Goal: Task Accomplishment & Management: Manage account settings

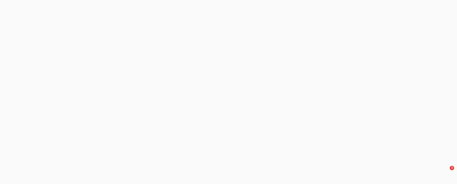
select select "3"
select select "0"
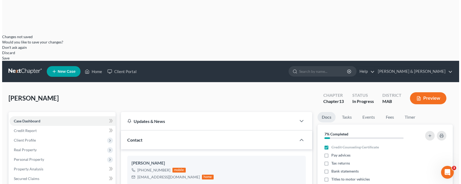
scroll to position [72, 0]
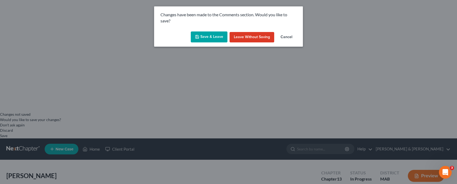
scroll to position [428, 0]
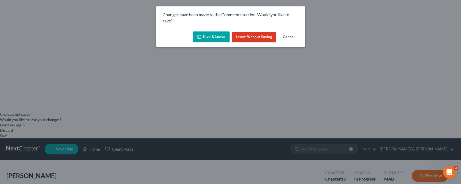
click at [222, 36] on button "Save & Leave" at bounding box center [211, 36] width 37 height 11
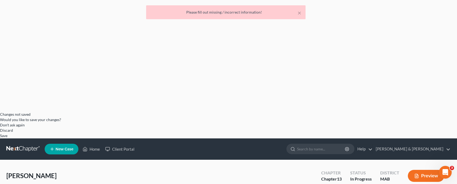
scroll to position [434, 0]
select select "0"
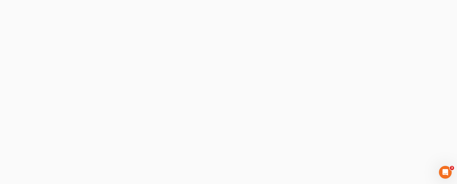
type input "C:\fakepath\FinancialReport_1.PDF.pdf"
select select "0"
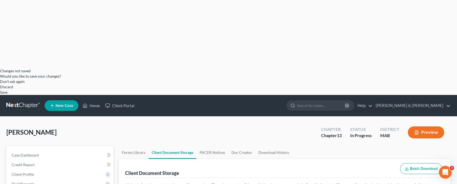
scroll to position [305, 0]
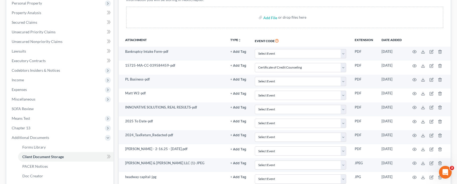
click at [85, 48] on div "Case Dashboard Payments Invoices Payments Payments Credit Report Client Profile" at bounding box center [60, 165] width 112 height 418
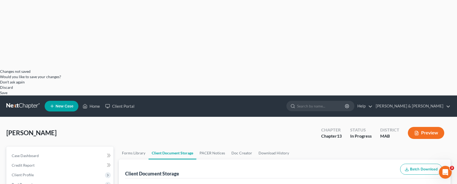
scroll to position [0, 0]
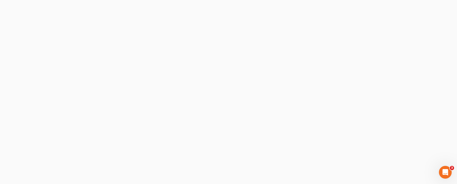
select select "0"
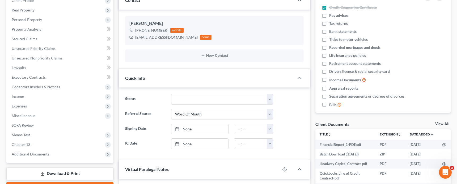
scroll to position [255, 0]
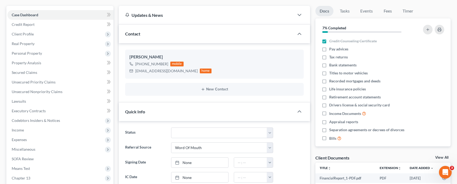
type textarea "OK - I'm not going to have that kind of time on this case so I ordered the cred…"
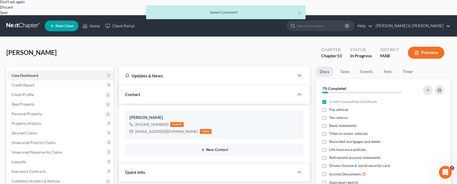
scroll to position [0, 0]
